Goal: Task Accomplishment & Management: Use online tool/utility

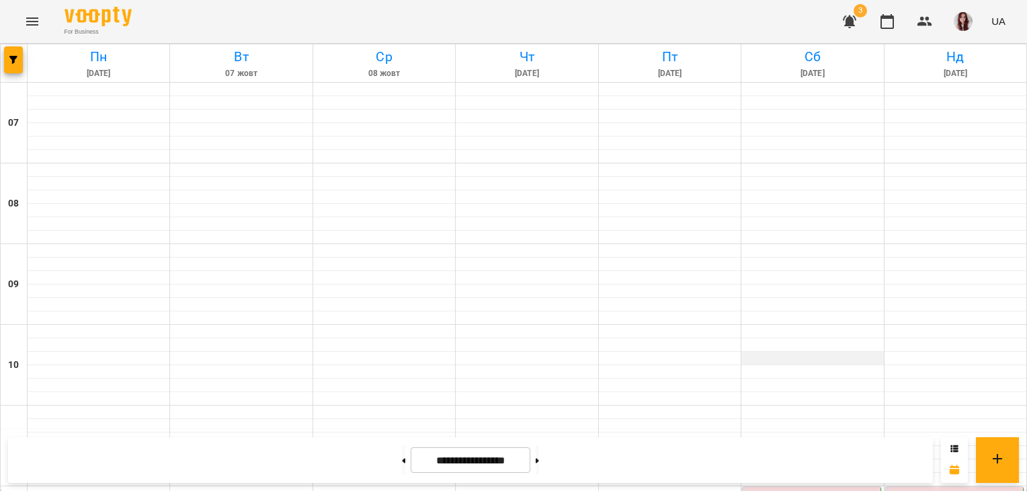
scroll to position [320, 0]
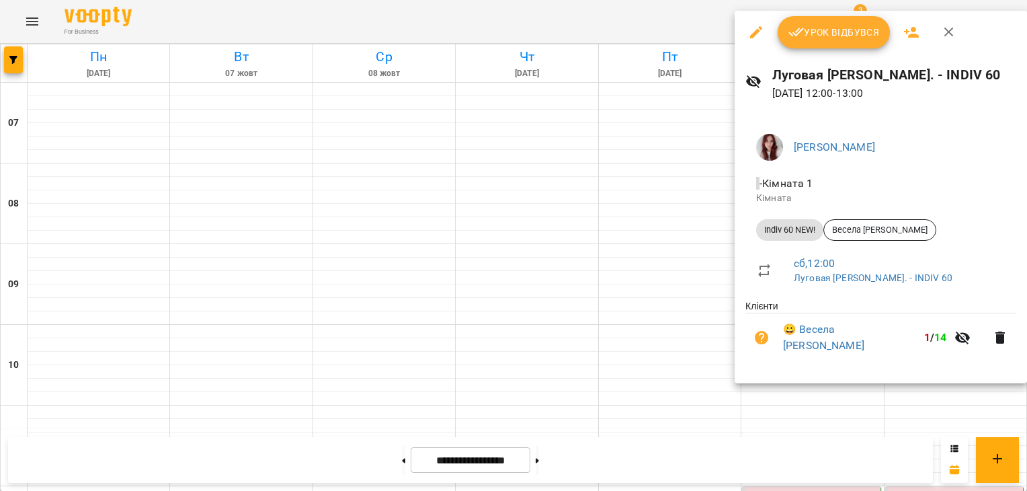
click at [829, 37] on span "Урок відбувся" at bounding box center [833, 32] width 91 height 16
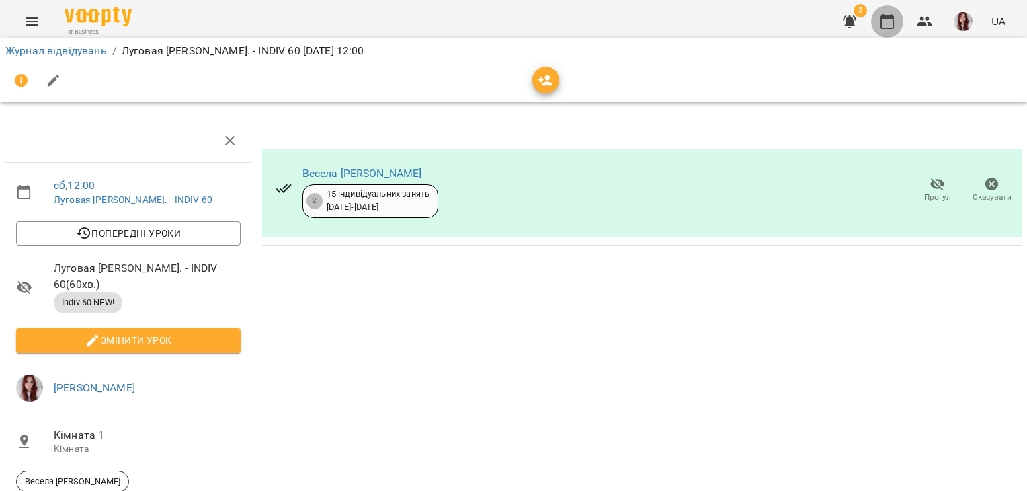
click at [880, 19] on icon "button" at bounding box center [887, 21] width 16 height 16
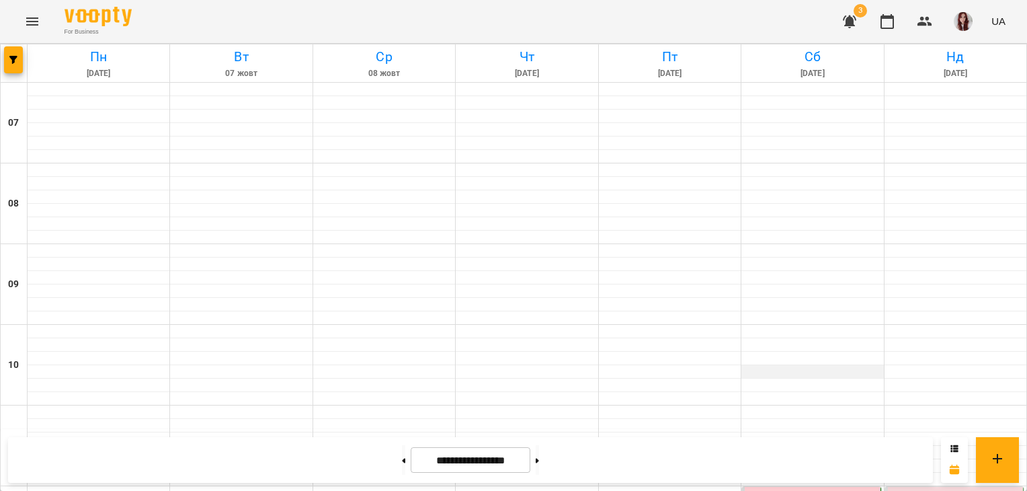
scroll to position [270, 0]
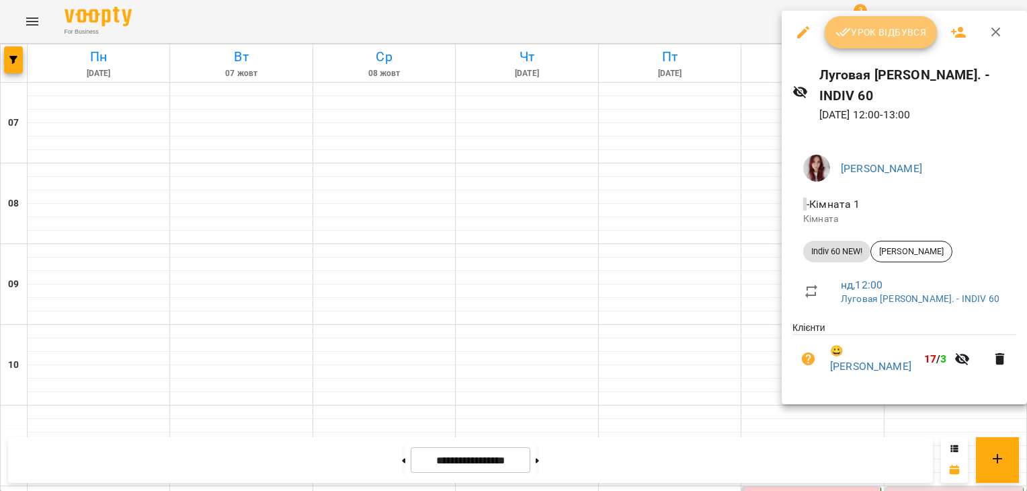
click at [882, 19] on button "Урок відбувся" at bounding box center [881, 32] width 113 height 32
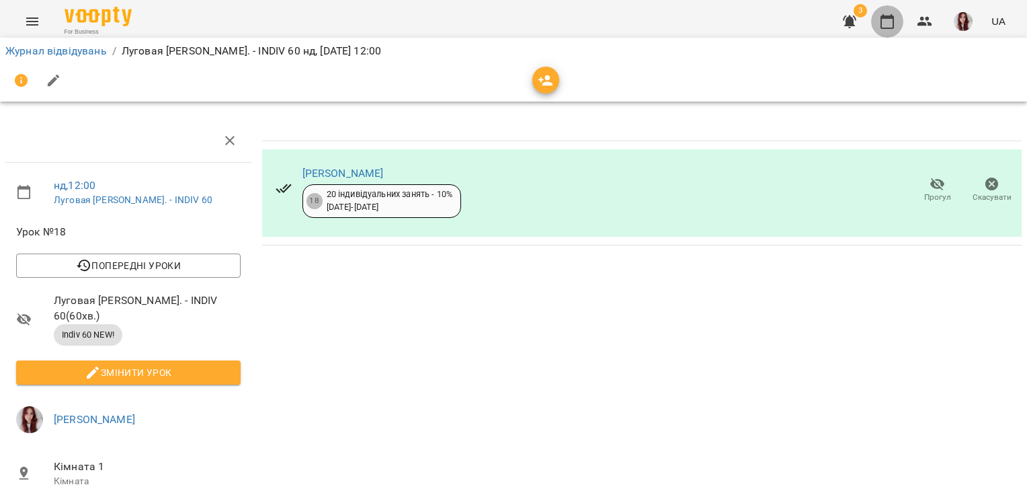
click at [884, 21] on icon "button" at bounding box center [887, 21] width 16 height 16
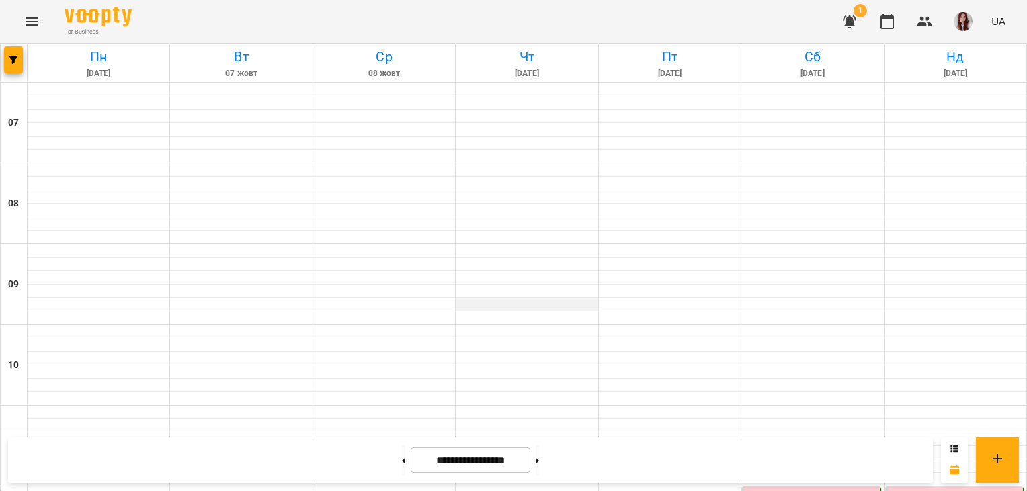
scroll to position [696, 0]
click at [539, 463] on button at bounding box center [537, 460] width 3 height 30
type input "**********"
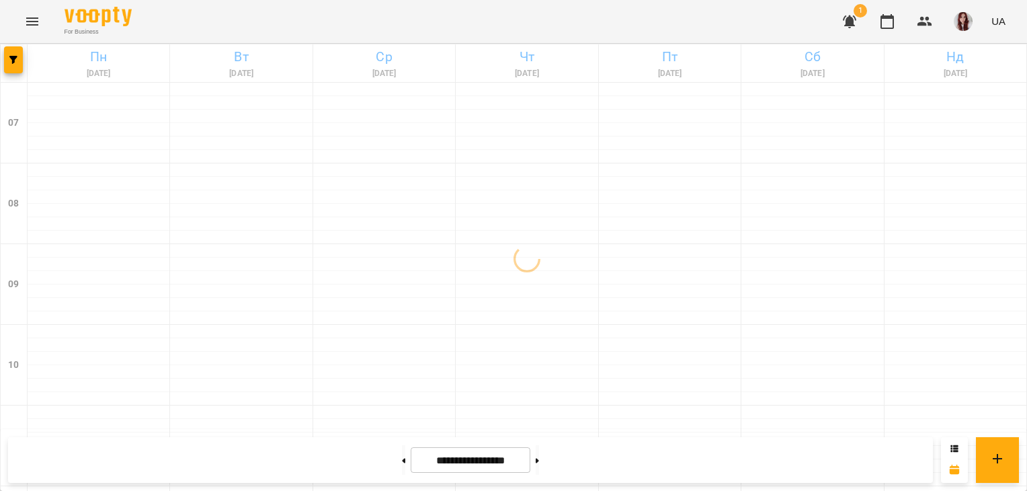
click at [952, 18] on button "button" at bounding box center [962, 21] width 35 height 35
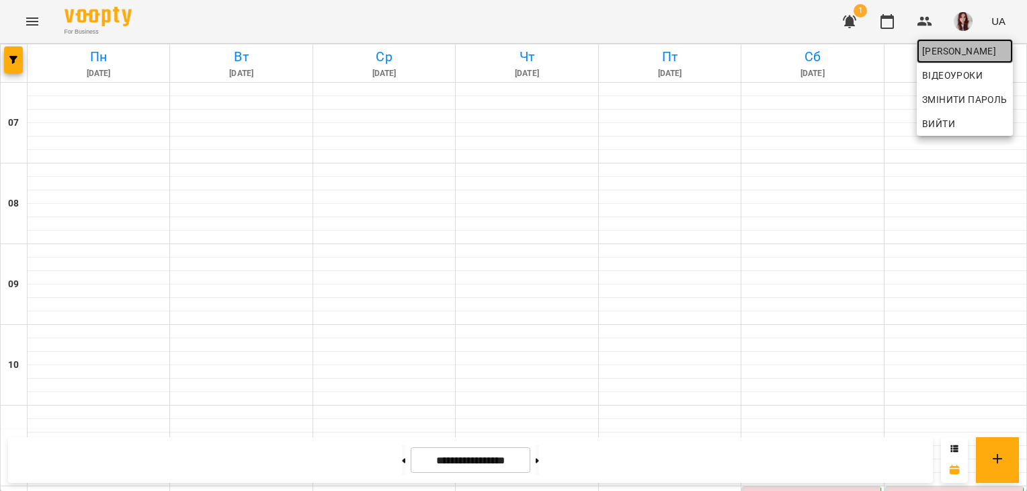
click at [984, 45] on span "[PERSON_NAME]" at bounding box center [964, 51] width 85 height 16
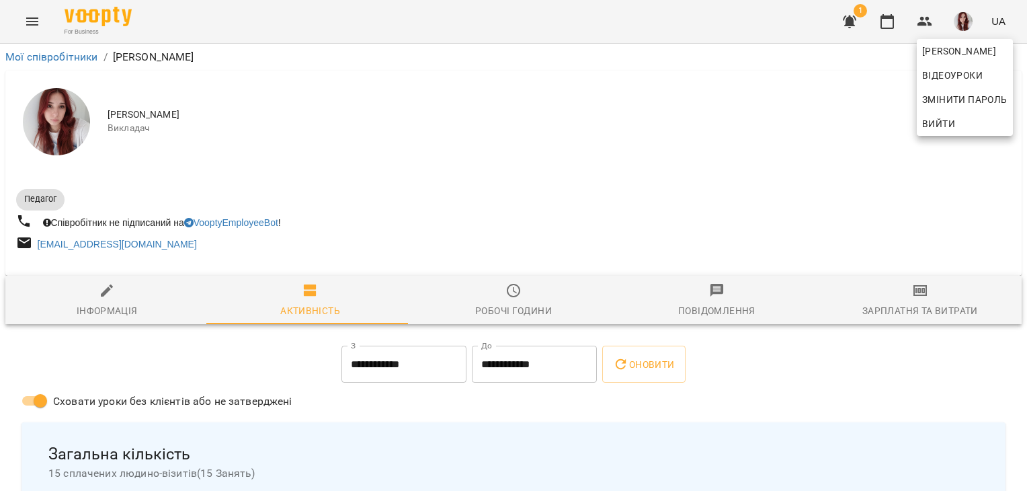
click at [903, 291] on div at bounding box center [513, 245] width 1027 height 491
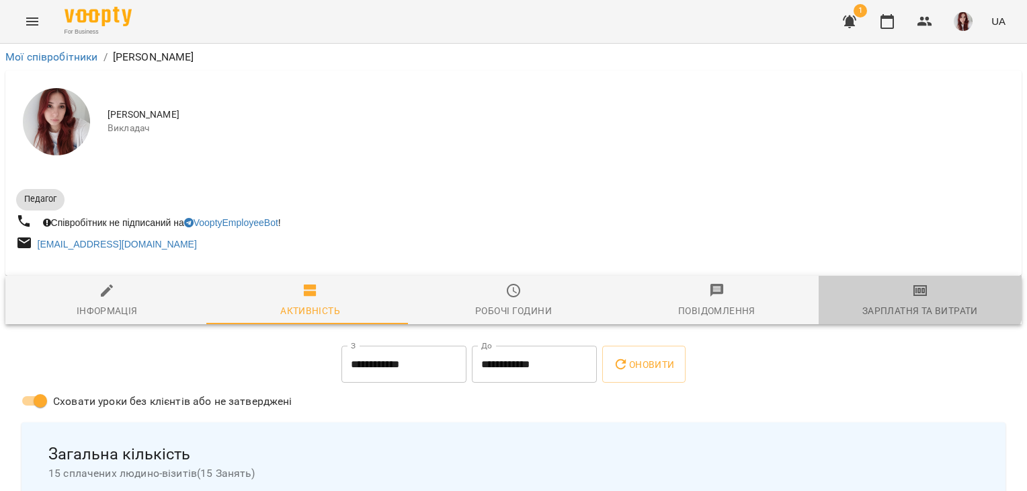
click at [912, 291] on icon "button" at bounding box center [920, 290] width 16 height 16
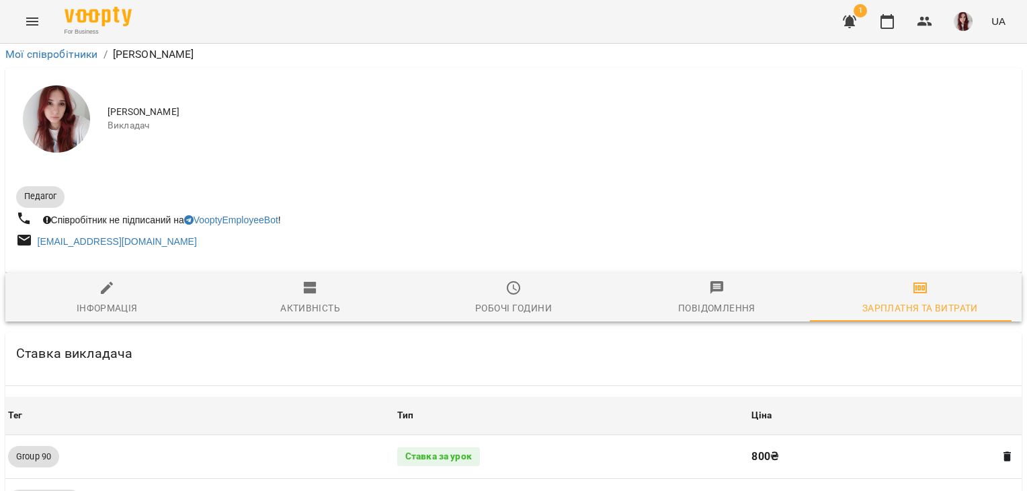
scroll to position [1259, 0]
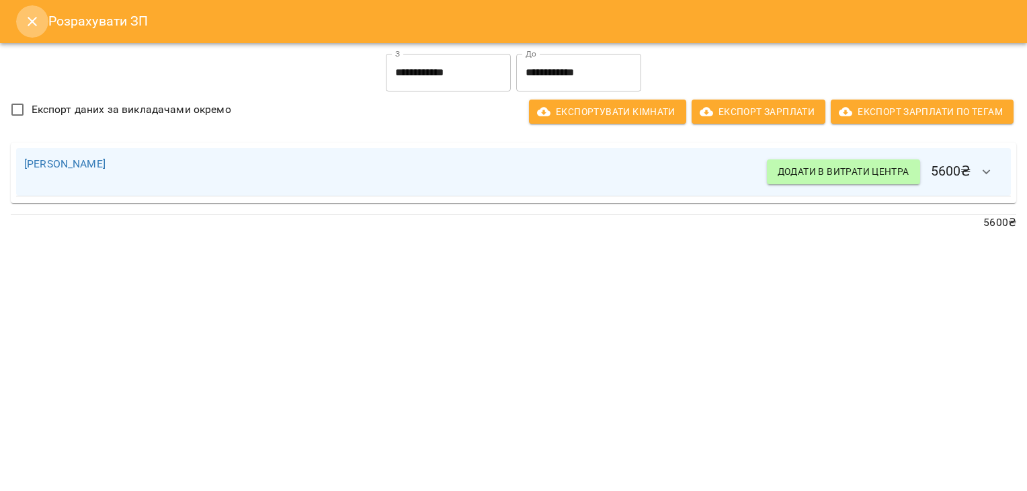
click at [35, 23] on icon "Close" at bounding box center [32, 21] width 16 height 16
